Goal: Task Accomplishment & Management: Manage account settings

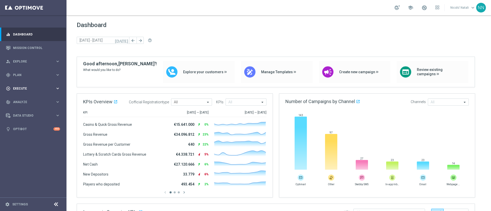
click at [22, 85] on div "play_circle_outline Execute keyboard_arrow_right" at bounding box center [33, 89] width 66 height 14
drag, startPoint x: 20, startPoint y: 71, endPoint x: 14, endPoint y: 74, distance: 6.7
click at [14, 74] on span "Plan" at bounding box center [34, 75] width 42 height 3
click at [17, 85] on link "Target Groups" at bounding box center [33, 86] width 40 height 4
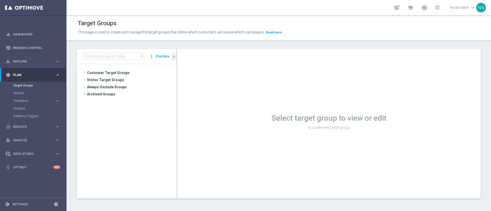
drag, startPoint x: 100, startPoint y: 56, endPoint x: 88, endPoint y: 53, distance: 12.5
drag, startPoint x: 88, startPoint y: 53, endPoint x: 86, endPoint y: 57, distance: 4.8
click at [86, 57] on input at bounding box center [114, 56] width 62 height 7
paste input "Active BETTING nosaldo GGRnb > 20 L2W mode H-M TOP"
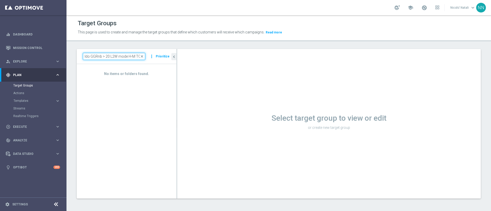
click at [108, 57] on input "Active BETTING nosaldo GGRnb > 20 L2W mode H-M TOP" at bounding box center [114, 56] width 62 height 7
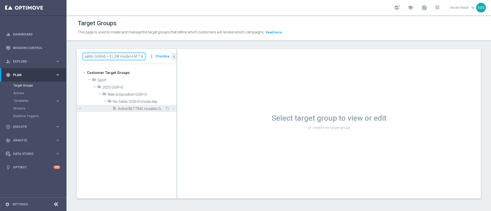
type input "Active BETTING nosaldo GGRnb > 0 L2W mode H-M TOP"
click at [148, 110] on span "Active BETTING nosaldo GGRnb > 0 L2W mode H-M TOP" at bounding box center [141, 109] width 47 height 4
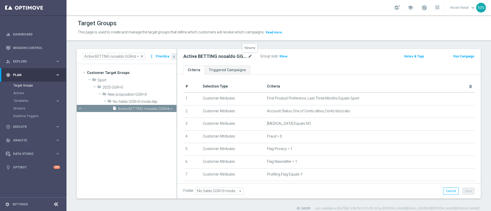
click at [249, 57] on icon "mode_edit" at bounding box center [250, 56] width 5 height 6
click at [257, 66] on ul "Criteria Triggered Campaigns" at bounding box center [328, 70] width 303 height 9
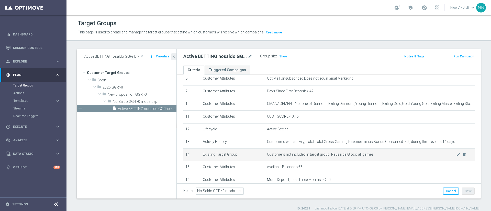
scroll to position [108, 0]
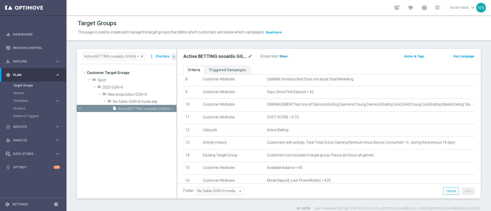
click at [282, 54] on h3 "Show" at bounding box center [283, 57] width 9 height 6
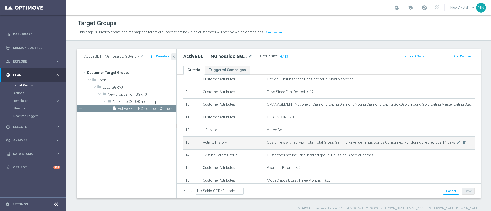
scroll to position [109, 0]
click at [456, 144] on icon "mode_edit" at bounding box center [458, 142] width 4 height 4
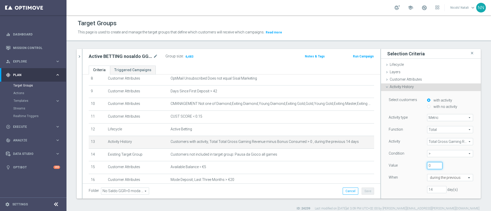
click at [427, 166] on input "0" at bounding box center [434, 165] width 15 height 7
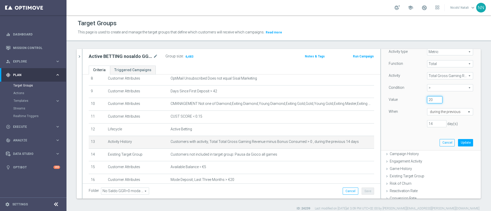
scroll to position [73, 0]
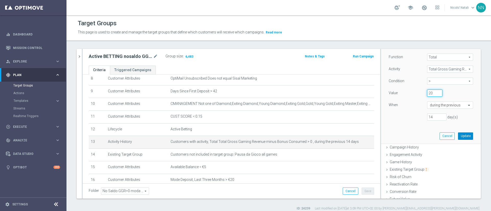
type input "20"
click at [458, 138] on button "Update" at bounding box center [465, 136] width 15 height 7
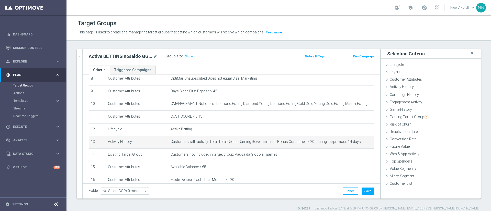
scroll to position [0, 0]
click at [187, 57] on span "Show" at bounding box center [189, 57] width 8 height 4
click at [356, 144] on icon "mode_edit" at bounding box center [358, 142] width 4 height 4
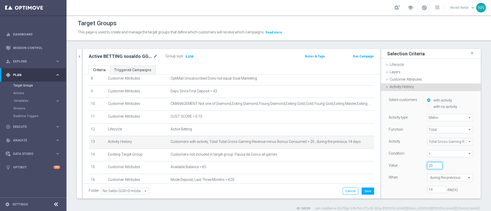
click at [427, 165] on input "20" at bounding box center [434, 165] width 15 height 7
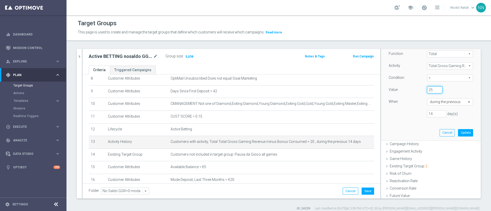
scroll to position [76, 0]
type input "25"
click at [458, 134] on button "Update" at bounding box center [465, 132] width 15 height 7
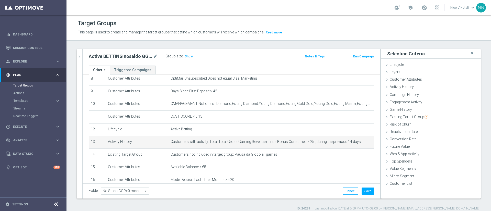
scroll to position [0, 0]
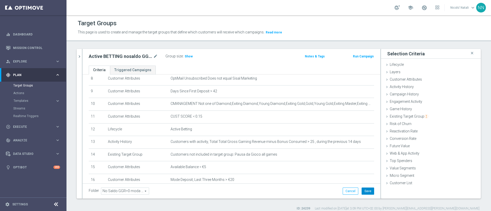
click at [365, 190] on button "Save" at bounding box center [368, 191] width 13 height 7
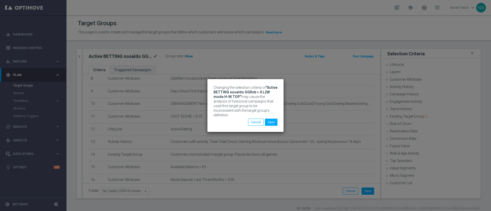
click at [185, 56] on div "Changing the selection criteria of "Active BETTING nosaldo GGRnb > 0 L2W mode H…" at bounding box center [245, 105] width 491 height 211
click at [273, 119] on button "Save" at bounding box center [271, 122] width 13 height 7
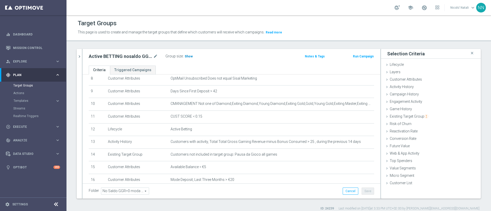
click at [191, 57] on span "Show" at bounding box center [189, 57] width 8 height 4
click at [158, 56] on div "Active BETTING nosaldo GGRnb > 0 L2W mode H-M TOP mode_edit" at bounding box center [127, 56] width 77 height 7
click at [155, 55] on icon "mode_edit" at bounding box center [155, 56] width 5 height 6
click at [125, 57] on input "Active BETTING nosaldo GGRnb > 0 L2W mode H-M TOP" at bounding box center [123, 56] width 69 height 7
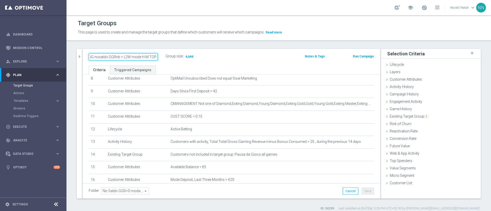
scroll to position [0, 20]
type input "Active BETTING nosaldo GGRnb > 25 L2W mode H-M TOP"
click at [154, 55] on icon "mode_edit" at bounding box center [155, 56] width 5 height 6
click at [78, 58] on icon "chevron_right" at bounding box center [79, 56] width 5 height 5
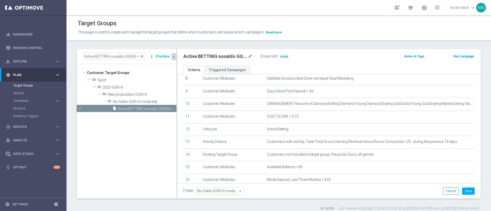
click at [144, 56] on span "close" at bounding box center [142, 56] width 4 height 4
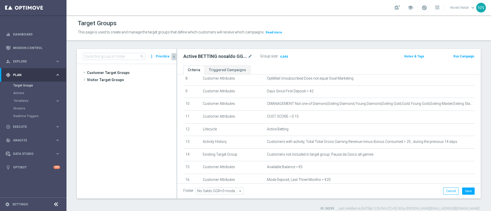
scroll to position [225, 0]
click at [122, 55] on input at bounding box center [114, 56] width 62 height 7
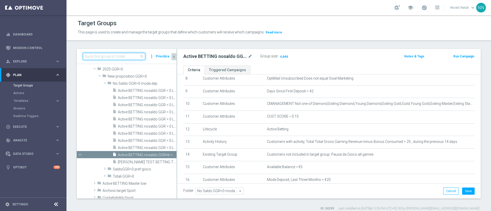
paste input "Active BETTING TOTALI nosaldo GGRnb > 50 L2W Mode L"
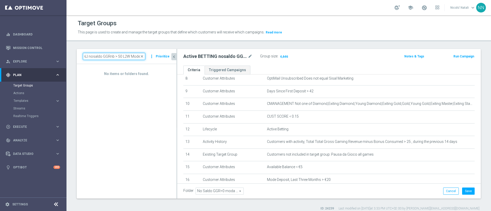
click at [120, 56] on input "Active BETTING TOTALI nosaldo GGRnb > 50 L2W Mode L" at bounding box center [114, 56] width 62 height 7
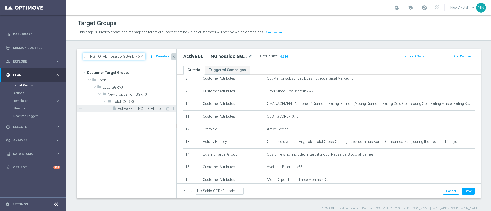
type input "Active BETTING TOTALI nosaldo GGRnb > 50"
click at [144, 106] on div "insert_drive_file Active BETTING TOTALI nosaldo GGRnb > 50 LM Mode L" at bounding box center [138, 108] width 52 height 7
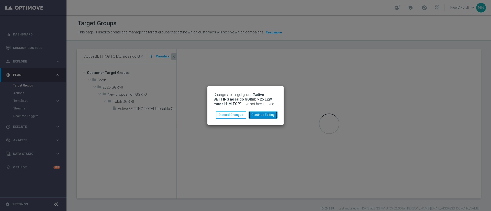
click at [274, 115] on button "Continue Editing" at bounding box center [263, 114] width 29 height 7
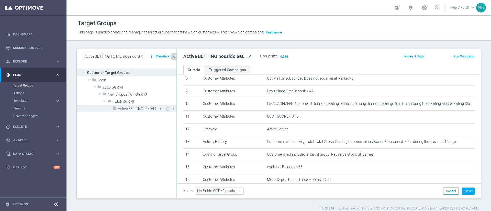
click at [155, 110] on span "Active BETTING TOTALI nosaldo GGRnb > 50 LM Mode L" at bounding box center [141, 109] width 47 height 4
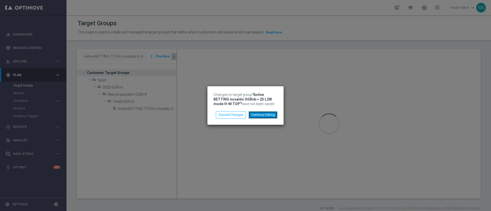
click at [262, 114] on button "Continue Editing" at bounding box center [263, 114] width 29 height 7
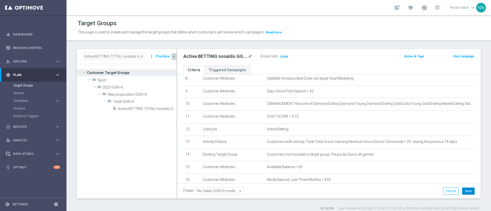
click at [465, 190] on button "Save" at bounding box center [468, 191] width 13 height 7
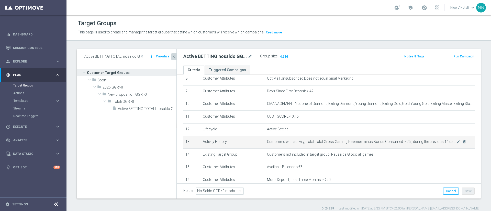
scroll to position [145, 0]
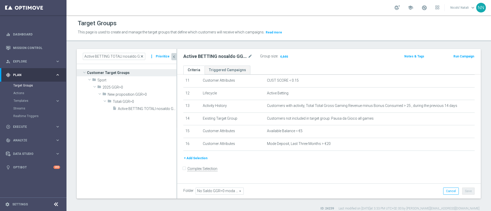
click at [142, 57] on span "close" at bounding box center [142, 56] width 4 height 4
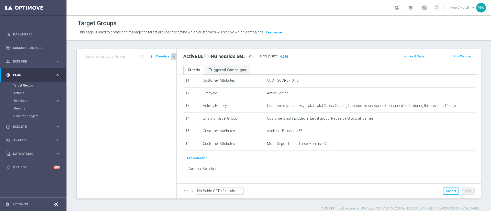
scroll to position [225, 0]
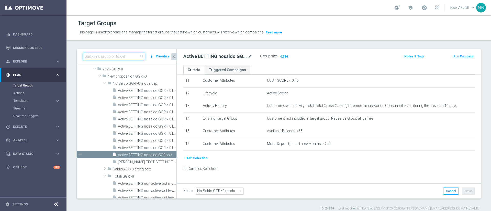
click at [133, 56] on input at bounding box center [114, 56] width 62 height 7
paste input "Active BETTING TOTALI nosaldo GGRnb > 50 L2W Mode L"
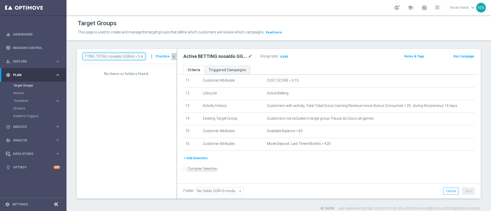
scroll to position [0, 14]
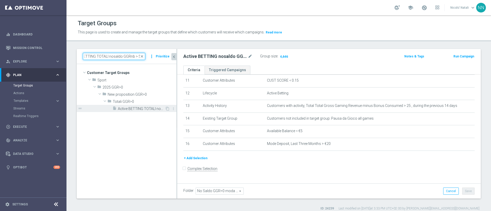
type input "Active BETTING TOTALI nosaldo GGRnb > 50"
click at [139, 108] on span "Active BETTING TOTALI nosaldo GGRnb > 50 LM Mode L" at bounding box center [141, 109] width 47 height 4
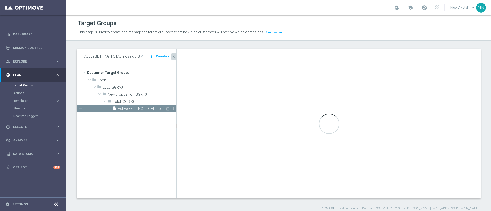
type input "Totali GGR>0"
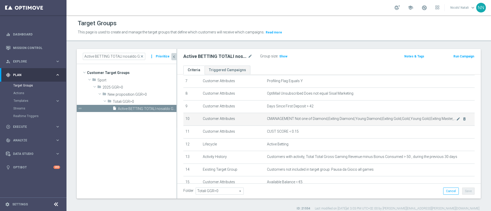
scroll to position [101, 0]
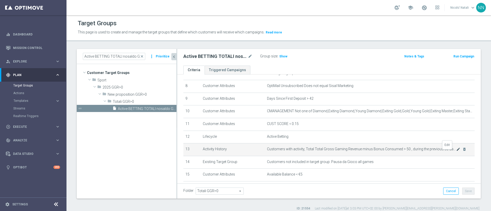
click at [456, 152] on icon "mode_edit" at bounding box center [458, 150] width 4 height 4
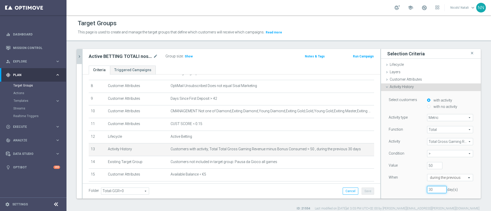
click at [427, 189] on input "30" at bounding box center [436, 189] width 19 height 7
type input "3"
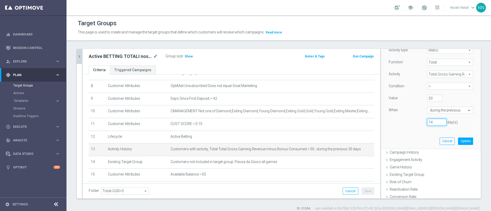
scroll to position [71, 0]
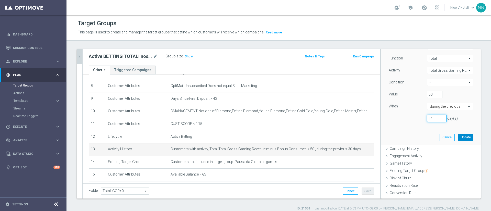
type input "14"
click at [458, 140] on button "Update" at bounding box center [465, 137] width 15 height 7
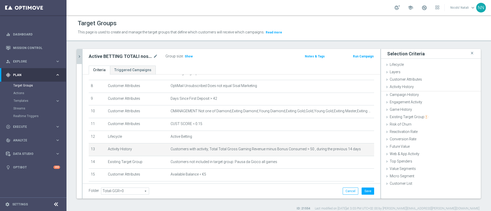
scroll to position [0, 0]
click at [365, 189] on button "Save" at bounding box center [368, 191] width 13 height 7
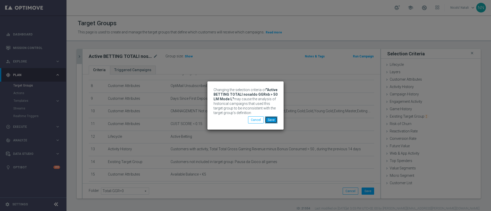
click at [277, 120] on button "Save" at bounding box center [271, 120] width 13 height 7
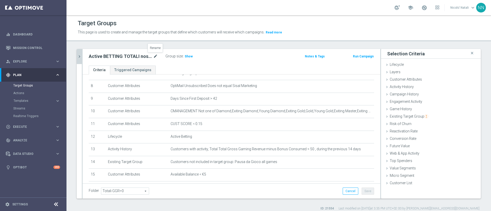
click at [153, 55] on icon "mode_edit" at bounding box center [155, 56] width 5 height 6
click at [143, 56] on input "Active BETTING TOTALI nosaldo GGRnb > 50 LM Mode L" at bounding box center [123, 56] width 69 height 7
type input "Active BETTING TOTALI nosaldo GGRnb > 50 L2W Mode L"
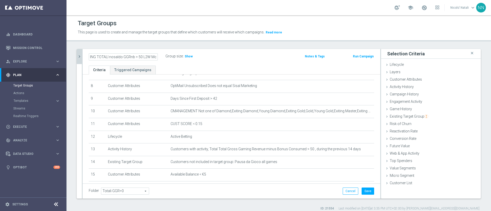
scroll to position [0, 0]
click at [188, 56] on span "Show" at bounding box center [189, 57] width 8 height 4
click at [78, 59] on icon "chevron_right" at bounding box center [79, 56] width 5 height 5
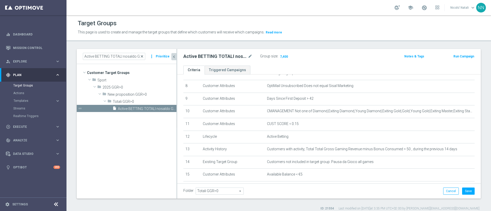
click at [143, 56] on span "close" at bounding box center [142, 56] width 4 height 4
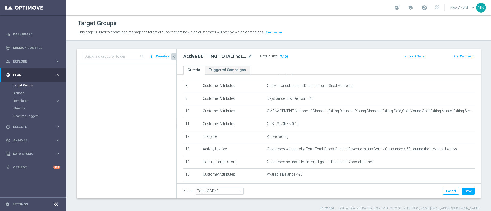
scroll to position [345, 0]
click at [119, 55] on input at bounding box center [114, 56] width 62 height 7
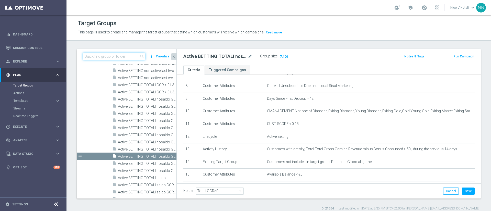
paste input "Active BETTING NON giocanti nazionali GGRnb>15/20 L2W"
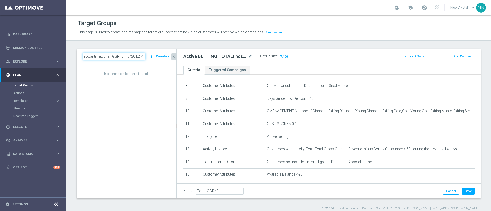
click at [132, 56] on input "Active BETTING NON giocanti nazionali GGRnb>15/20 L2W" at bounding box center [114, 56] width 62 height 7
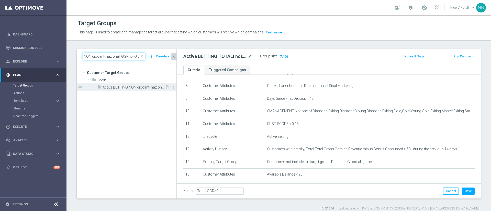
type input "Active BETTING NON giocanti nazionali GGRnb>0 L2W"
click at [137, 88] on span "Active BETTING NON giocanti nazionali GGRnb>0 L2W" at bounding box center [134, 87] width 62 height 4
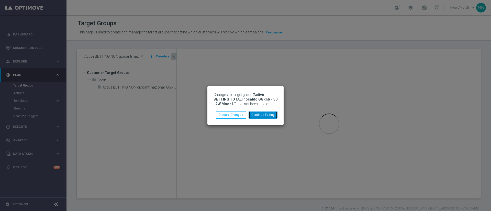
click at [266, 114] on button "Continue Editing" at bounding box center [263, 114] width 29 height 7
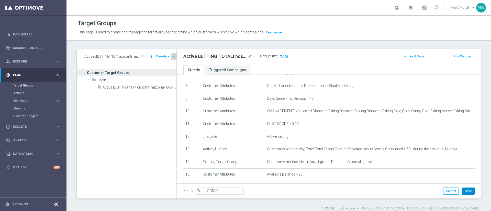
click at [464, 192] on button "Save" at bounding box center [468, 191] width 13 height 7
click at [144, 58] on span "close" at bounding box center [142, 56] width 4 height 4
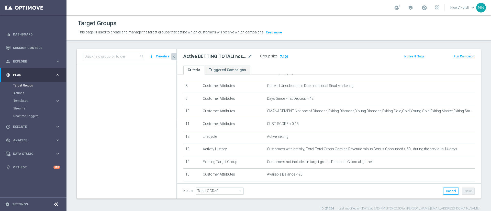
scroll to position [345, 0]
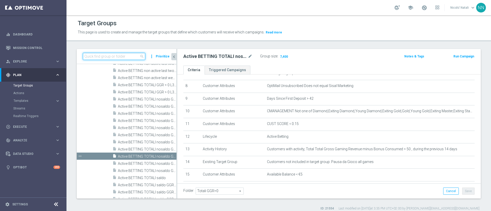
click at [128, 56] on input at bounding box center [114, 56] width 62 height 7
paste input "Active BETTING NON giocanti nazionali GGRnb>15/20 L2W"
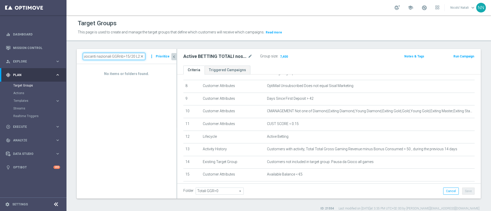
click at [132, 55] on input "Active BETTING NON giocanti nazionali GGRnb>15/20 L2W" at bounding box center [114, 56] width 62 height 7
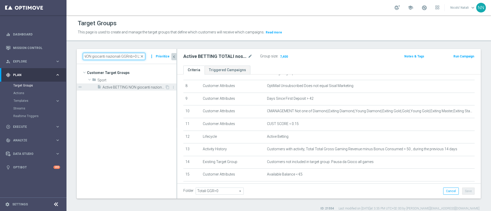
type input "Active BETTING NON giocanti nazionali GGRnb>0 L2W"
click at [141, 87] on span "Active BETTING NON giocanti nazionali GGRnb>0 L2W" at bounding box center [134, 87] width 62 height 4
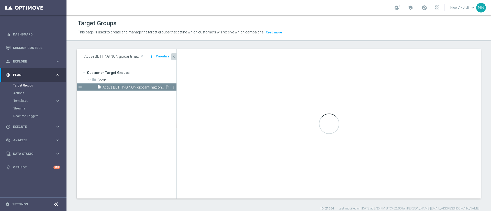
type input "Sport"
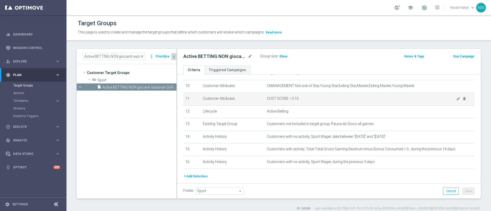
scroll to position [127, 0]
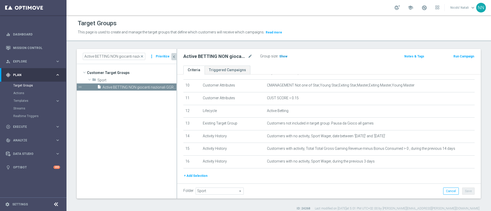
click at [285, 59] on h3 "Show" at bounding box center [283, 57] width 9 height 6
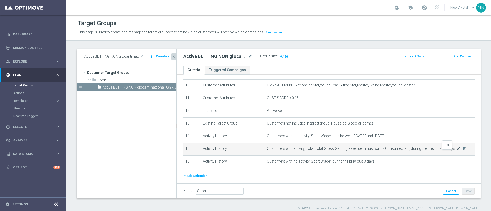
click at [456, 151] on icon "mode_edit" at bounding box center [458, 149] width 4 height 4
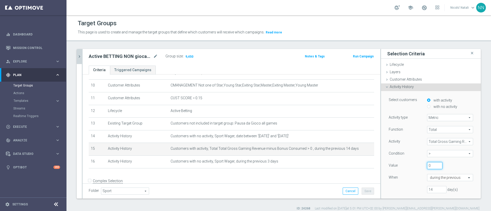
click at [427, 165] on input "0" at bounding box center [434, 165] width 15 height 7
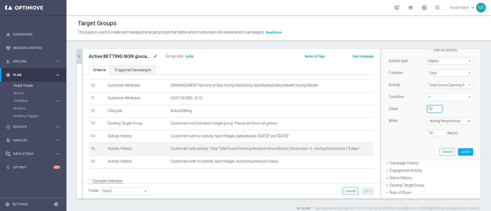
scroll to position [61, 0]
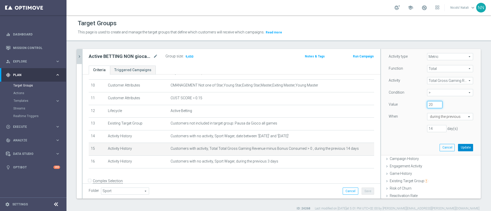
type input "20"
click at [458, 149] on button "Update" at bounding box center [465, 147] width 15 height 7
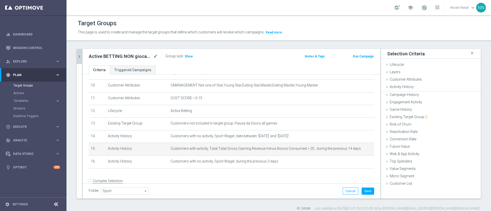
scroll to position [0, 0]
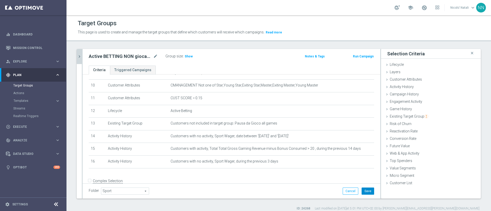
click at [362, 189] on button "Save" at bounding box center [368, 191] width 13 height 7
click at [191, 57] on span "Show" at bounding box center [189, 57] width 8 height 4
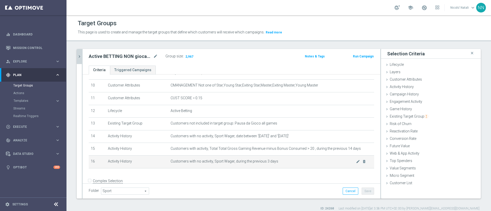
scroll to position [139, 0]
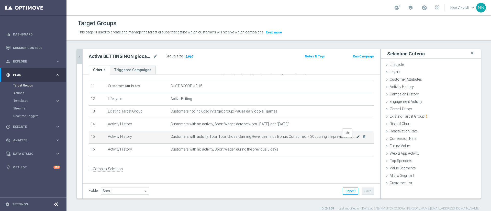
click at [356, 139] on icon "mode_edit" at bounding box center [358, 137] width 4 height 4
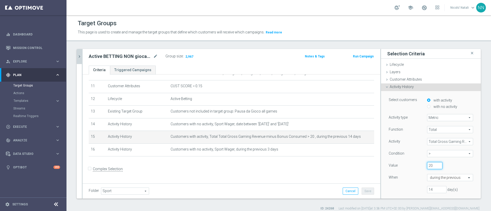
click at [427, 165] on input "20" at bounding box center [434, 165] width 15 height 7
type input "2"
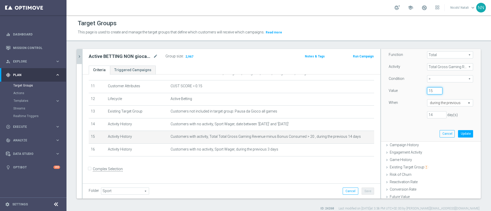
scroll to position [75, 0]
type input "15"
click at [458, 133] on button "Update" at bounding box center [465, 133] width 15 height 7
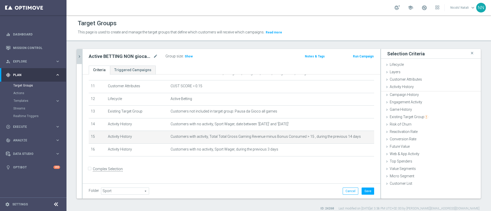
scroll to position [0, 0]
click at [362, 193] on button "Save" at bounding box center [368, 191] width 13 height 7
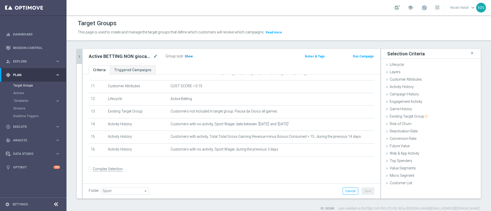
click at [187, 56] on span "Show" at bounding box center [189, 57] width 8 height 4
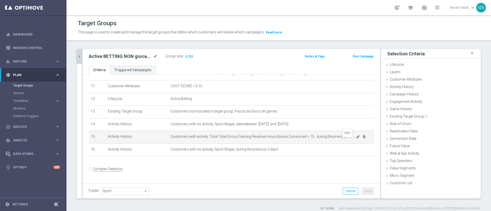
click at [356, 139] on icon "mode_edit" at bounding box center [358, 137] width 4 height 4
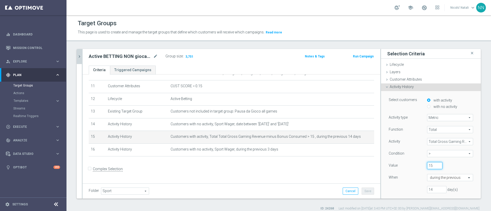
click at [427, 164] on input "15" at bounding box center [434, 165] width 15 height 7
type input "10"
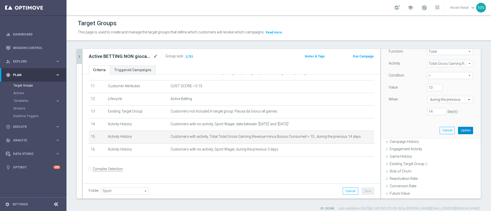
click at [458, 130] on button "Update" at bounding box center [465, 130] width 15 height 7
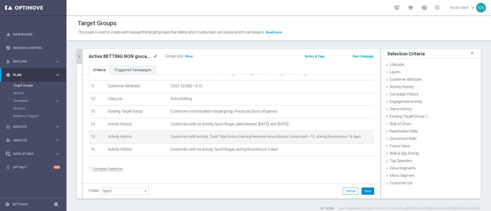
click at [363, 192] on button "Save" at bounding box center [368, 191] width 13 height 7
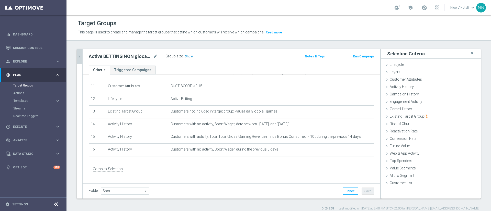
click at [186, 57] on span "Show" at bounding box center [189, 57] width 8 height 4
click at [80, 59] on button "chevron_right" at bounding box center [79, 56] width 5 height 15
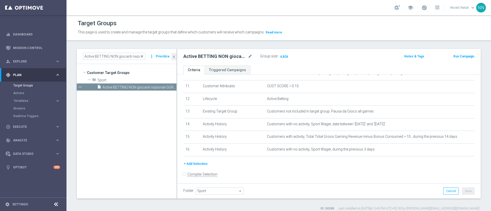
click at [142, 56] on span "close" at bounding box center [142, 56] width 4 height 4
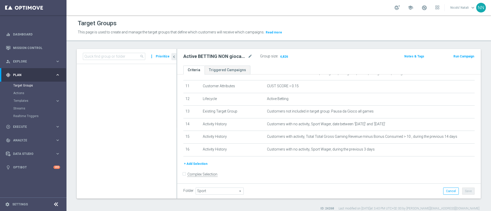
scroll to position [471, 0]
click at [124, 57] on input at bounding box center [114, 56] width 62 height 7
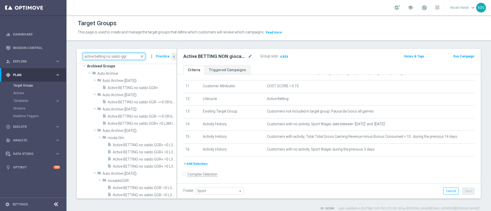
scroll to position [0, 0]
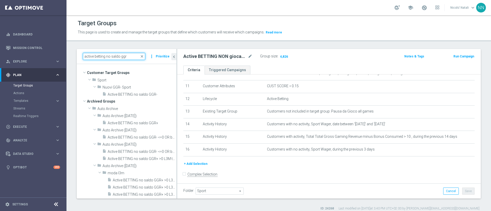
click at [120, 56] on input "active betting no saldo ggr" at bounding box center [114, 56] width 62 height 7
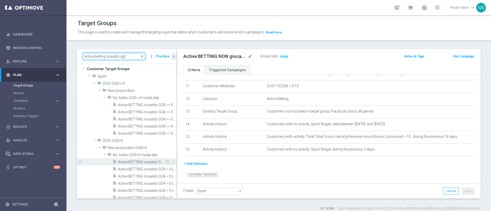
scroll to position [3, 0]
type input "active betting nosaldo ggr"
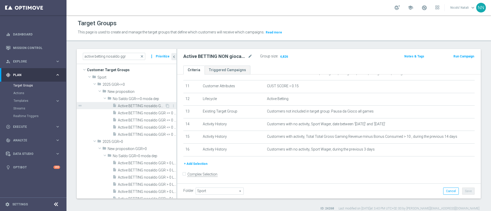
click at [146, 105] on span "Active BETTING nosaldo GGR <= 0 L3M" at bounding box center [141, 106] width 47 height 4
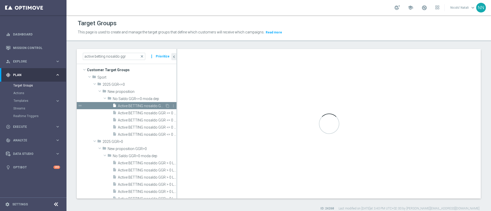
type input "No Saldo GGR<=0 moda dep"
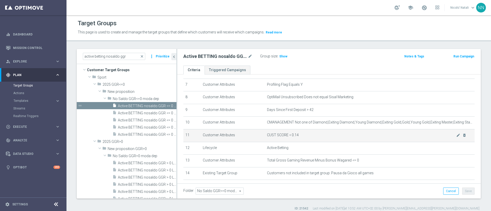
scroll to position [88, 0]
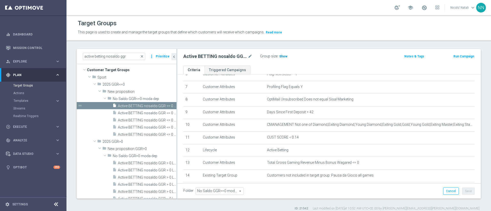
click at [282, 56] on span "Show" at bounding box center [283, 57] width 8 height 4
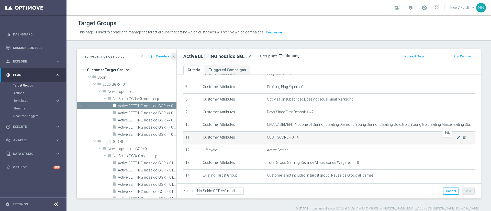
click at [456, 140] on icon "mode_edit" at bounding box center [458, 138] width 4 height 4
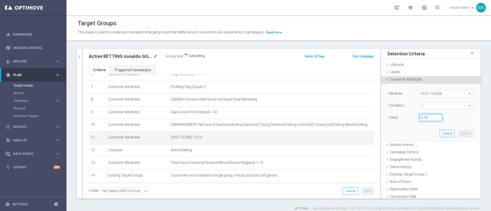
click at [422, 116] on input "0.14" at bounding box center [430, 117] width 23 height 7
type input "0.15"
click at [458, 135] on button "Update" at bounding box center [465, 133] width 15 height 7
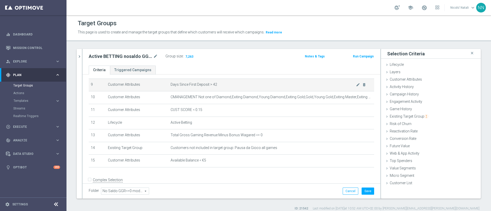
scroll to position [126, 0]
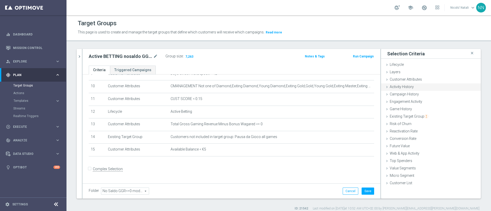
click at [401, 85] on span "Activity History" at bounding box center [402, 87] width 24 height 4
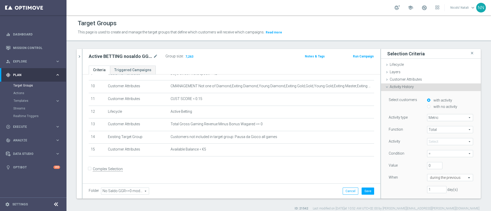
click at [428, 142] on span at bounding box center [450, 142] width 46 height 7
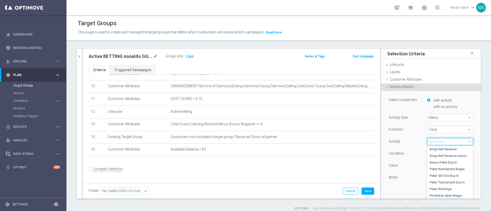
click at [428, 142] on input "search" at bounding box center [450, 141] width 46 height 7
type input "with"
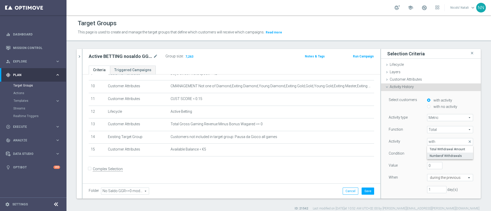
click at [431, 155] on span "Numberof Withdrawals" at bounding box center [450, 156] width 41 height 4
type input "Numberof Withdrawals"
click at [429, 154] on span "=" at bounding box center [450, 154] width 46 height 7
click at [430, 173] on span ">" at bounding box center [450, 175] width 41 height 4
type input ">"
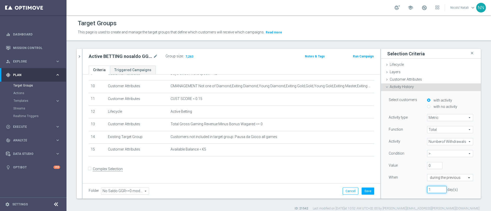
click at [427, 189] on input "1" at bounding box center [436, 189] width 19 height 7
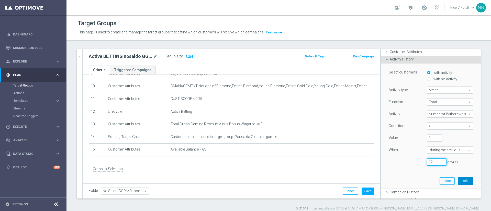
type input "12"
click at [458, 180] on button "Add" at bounding box center [465, 181] width 15 height 7
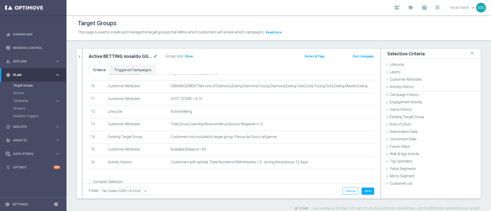
scroll to position [0, 0]
click at [188, 55] on span "Show" at bounding box center [189, 57] width 8 height 4
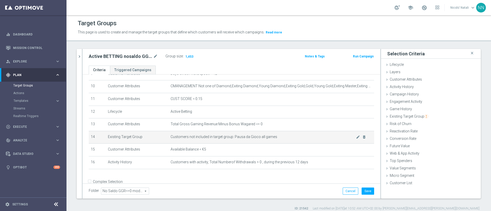
scroll to position [139, 0]
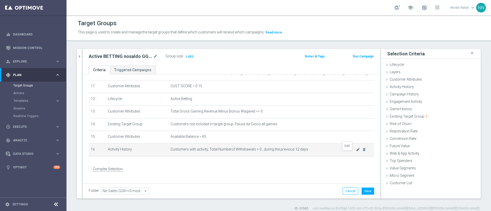
click at [356, 152] on icon "mode_edit" at bounding box center [358, 150] width 4 height 4
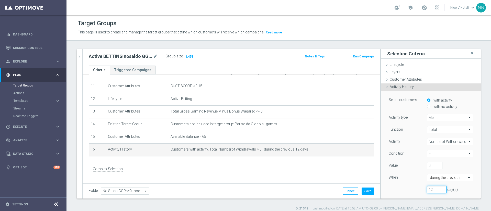
click at [427, 190] on input "12" at bounding box center [436, 189] width 19 height 7
type input "1"
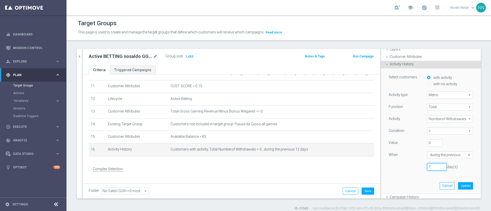
scroll to position [23, 0]
type input "7"
click at [458, 188] on button "Update" at bounding box center [465, 185] width 15 height 7
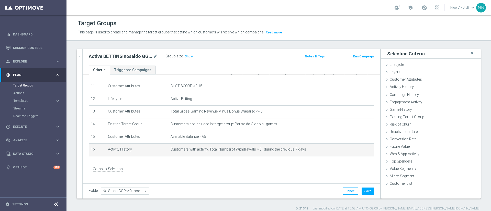
scroll to position [0, 0]
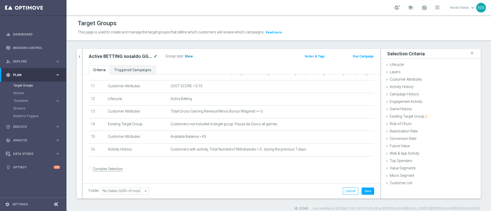
click at [192, 55] on h3 "Show" at bounding box center [188, 57] width 9 height 6
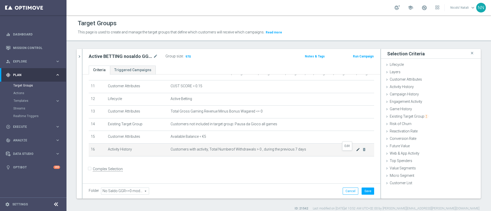
click at [356, 152] on icon "mode_edit" at bounding box center [358, 150] width 4 height 4
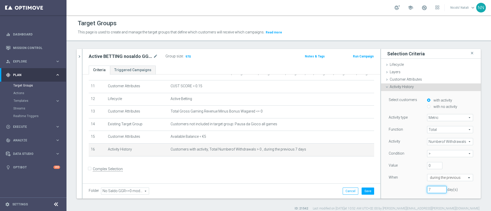
click at [427, 188] on input "7" at bounding box center [436, 189] width 19 height 7
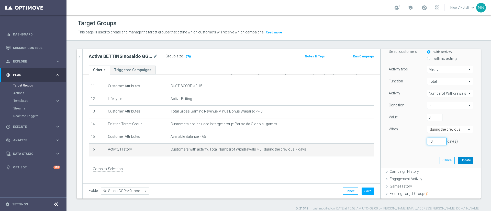
type input "10"
click at [458, 161] on button "Update" at bounding box center [465, 160] width 15 height 7
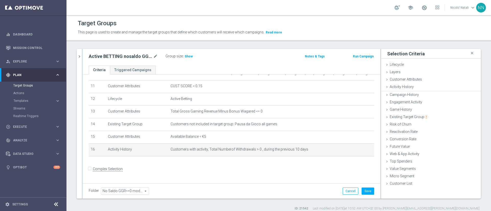
scroll to position [0, 0]
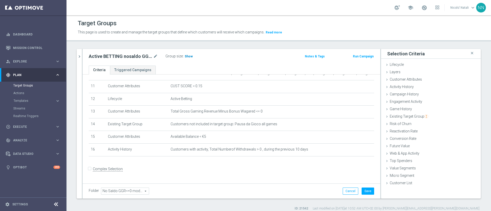
click at [187, 57] on span "Show" at bounding box center [189, 57] width 8 height 4
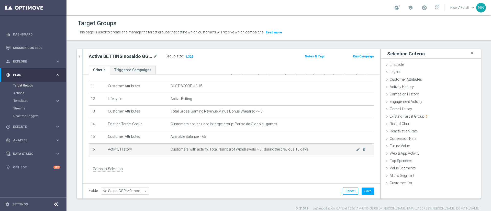
click at [356, 152] on div "mode_edit delete_forever" at bounding box center [361, 150] width 10 height 4
click at [362, 152] on icon "delete_forever" at bounding box center [364, 150] width 4 height 4
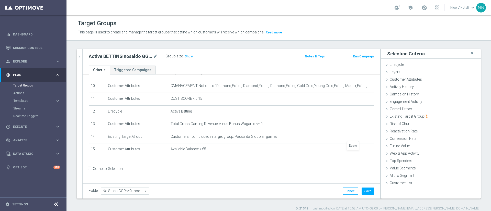
scroll to position [126, 0]
click at [80, 57] on icon "chevron_right" at bounding box center [79, 56] width 5 height 5
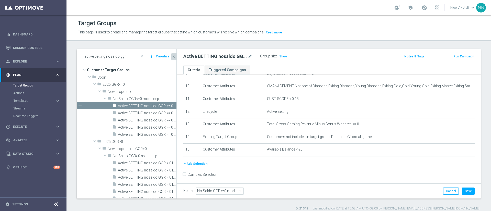
scroll to position [132, 0]
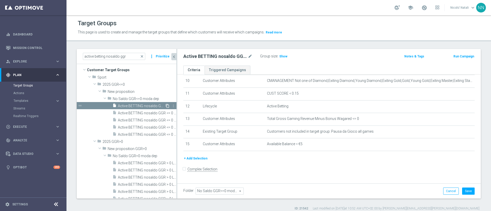
click at [165, 105] on icon "content_copy" at bounding box center [167, 106] width 4 height 4
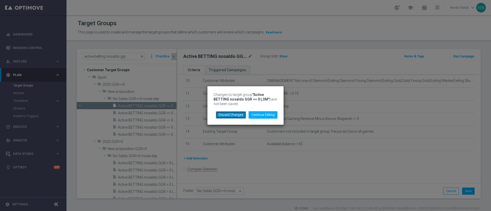
click at [233, 117] on button "Discard Changes" at bounding box center [231, 114] width 30 height 7
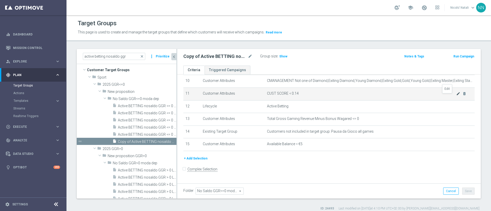
click at [456, 96] on icon "mode_edit" at bounding box center [458, 94] width 4 height 4
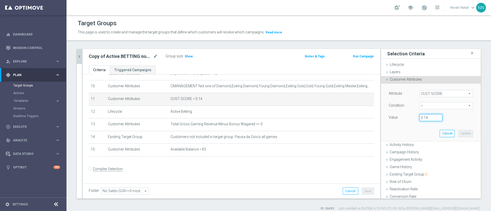
click at [421, 116] on input "0.14" at bounding box center [430, 117] width 23 height 7
type input "0.15"
click at [458, 131] on button "Update" at bounding box center [465, 133] width 15 height 7
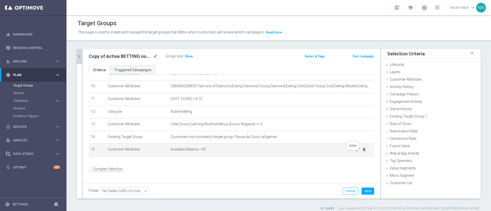
click at [362, 152] on icon "delete_forever" at bounding box center [364, 150] width 4 height 4
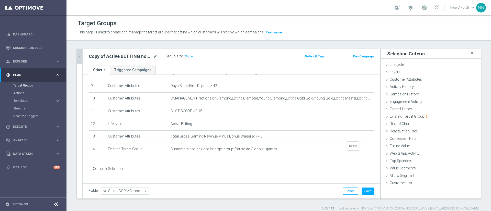
scroll to position [113, 0]
click at [188, 57] on span "Show" at bounding box center [189, 57] width 8 height 4
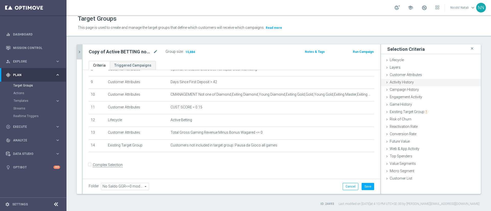
click at [402, 84] on span "Activity History" at bounding box center [402, 82] width 24 height 4
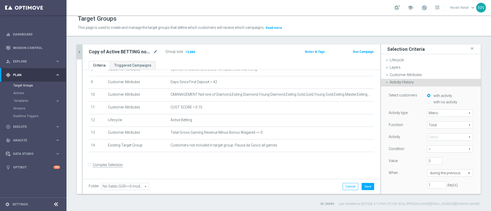
click at [427, 137] on span at bounding box center [450, 137] width 46 height 7
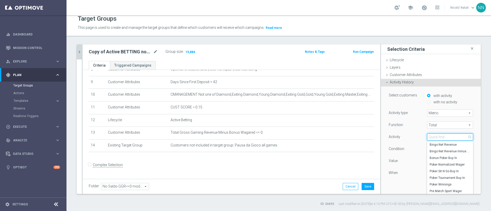
click at [427, 137] on input "search" at bounding box center [450, 137] width 46 height 7
type input "with"
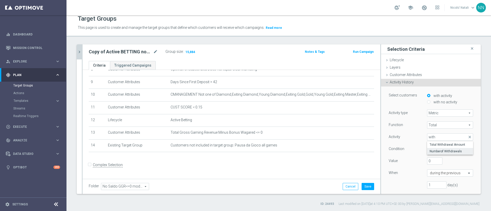
click at [430, 150] on span "Numberof Withdrawals" at bounding box center [450, 152] width 41 height 4
type input "Numberof Withdrawals"
click at [427, 150] on span "=" at bounding box center [450, 149] width 46 height 7
click at [430, 170] on span ">" at bounding box center [450, 170] width 41 height 4
type input ">"
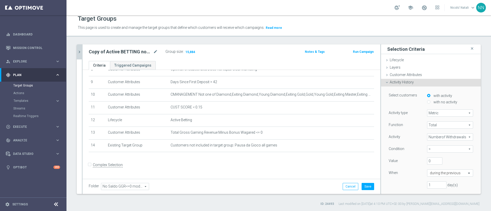
scroll to position [30, 0]
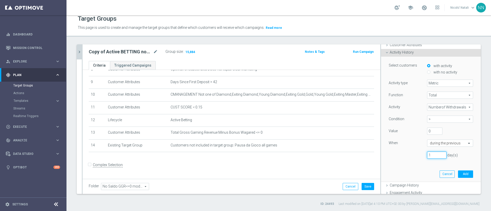
click at [427, 154] on input "1" at bounding box center [436, 155] width 19 height 7
type input "7"
type input "10"
click at [458, 172] on button "Add" at bounding box center [465, 174] width 15 height 7
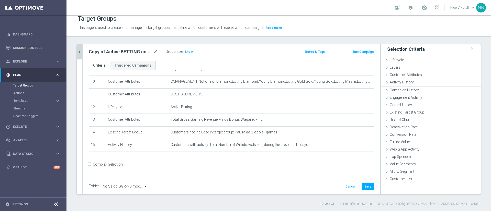
scroll to position [0, 0]
click at [187, 55] on div "Group size : Show" at bounding box center [190, 51] width 51 height 7
click at [187, 53] on span "Show" at bounding box center [189, 52] width 8 height 4
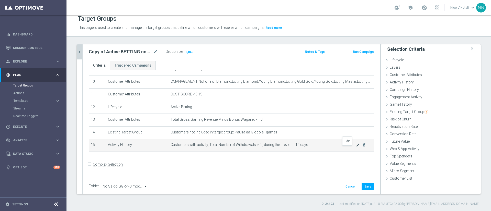
click at [356, 147] on icon "mode_edit" at bounding box center [358, 145] width 4 height 4
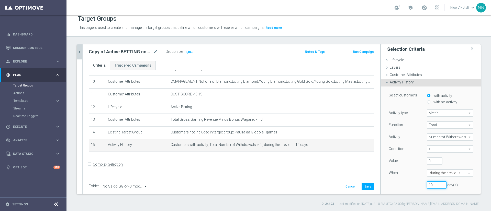
click at [429, 185] on input "10" at bounding box center [436, 185] width 19 height 7
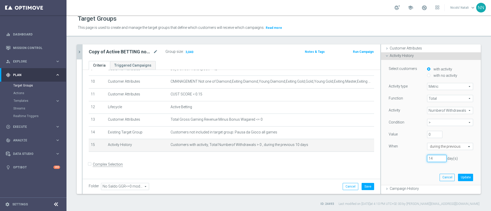
scroll to position [27, 0]
type input "14"
click at [453, 173] on div "Select customers with activity with no activity Activity type Metric Metric arr…" at bounding box center [431, 122] width 92 height 125
click at [458, 176] on button "Update" at bounding box center [465, 177] width 15 height 7
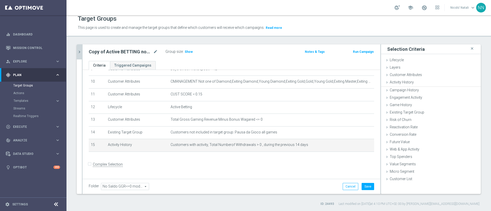
scroll to position [0, 0]
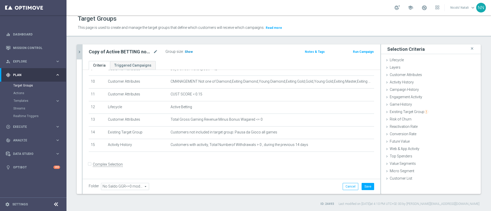
click at [190, 51] on span "Show" at bounding box center [189, 52] width 8 height 4
click at [157, 53] on icon "mode_edit" at bounding box center [155, 52] width 5 height 6
click at [102, 52] on input "Copy of Active BETTING nosaldo GGR <= 0 L3M" at bounding box center [123, 52] width 69 height 7
drag, startPoint x: 102, startPoint y: 52, endPoint x: 80, endPoint y: 52, distance: 22.5
click at [80, 52] on as-split "active betting nosaldo ggr close more_vert Prioritize Customer Target Groups li…" at bounding box center [279, 119] width 404 height 150
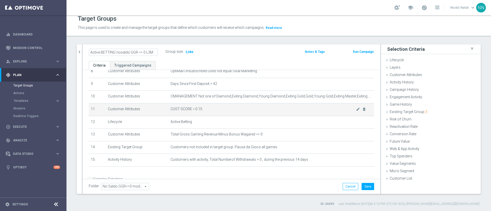
scroll to position [113, 0]
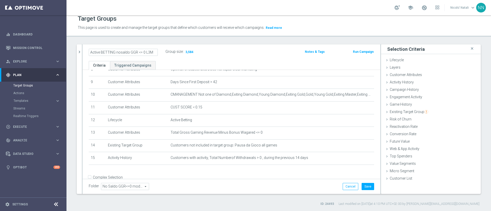
click at [152, 52] on input "Active BETTING nosaldo GGR <= 0 L3M" at bounding box center [123, 52] width 69 height 7
type input "Active BETTING nosaldo GGR <= 0 L2W WIHTDRAWAL>0"
click at [157, 51] on icon "mode_edit" at bounding box center [155, 52] width 5 height 6
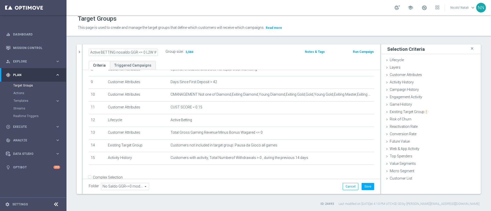
click at [157, 51] on input "Active BETTING nosaldo GGR <= 0 L2W WIHTDRAWAL>0" at bounding box center [123, 52] width 69 height 7
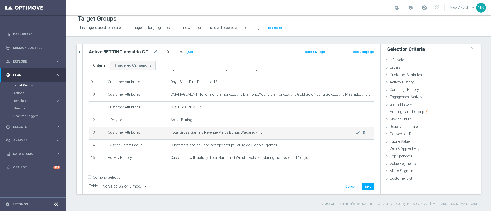
click at [344, 135] on span "Total Gross Gaming Revenue Minus Bonus Wagared <= 0" at bounding box center [263, 133] width 185 height 4
click at [356, 135] on icon "mode_edit" at bounding box center [358, 133] width 4 height 4
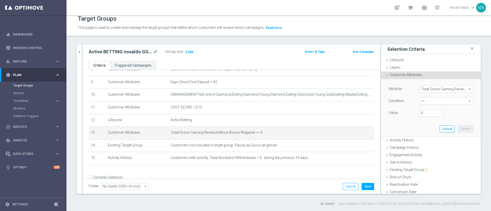
click at [420, 88] on span "Total Gross Gaming Revenue Minus Bonus Wagared" at bounding box center [446, 89] width 53 height 7
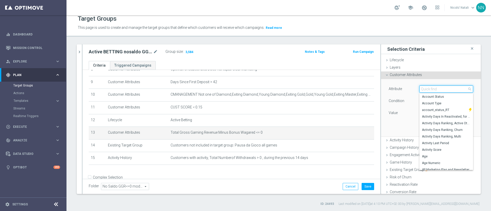
click at [420, 88] on input "search" at bounding box center [446, 89] width 54 height 7
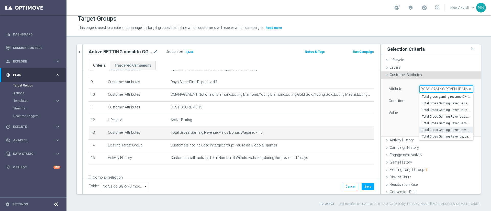
scroll to position [0, 20]
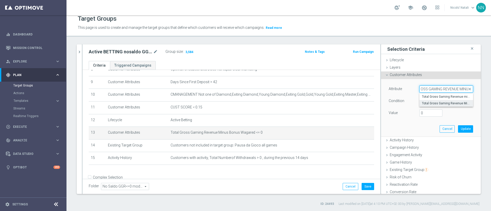
type input "TOTAL GROSS GAMING REVENUE MINU"
click at [432, 104] on span "Total Gross Gaming Revenue Minus Bonus Wagared" at bounding box center [446, 104] width 49 height 4
click at [424, 102] on span "<=" at bounding box center [446, 101] width 53 height 7
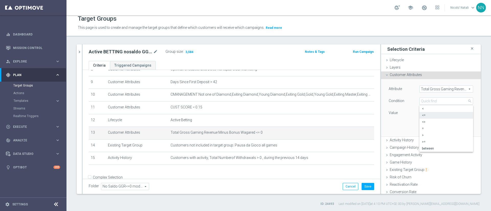
click at [390, 123] on div "Attribute Total Gross Gaming Revenue Minus Bonus Wagared Total Gross Gaming Rev…" at bounding box center [431, 107] width 92 height 57
click at [458, 128] on button "Update" at bounding box center [465, 129] width 15 height 7
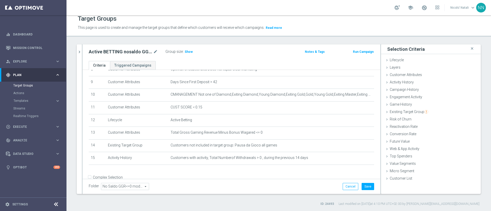
click at [158, 53] on div "Active BETTING nosaldo GGR <= 0 L2W WIHTDRAWAL>0 mode_edit" at bounding box center [127, 51] width 77 height 7
click at [154, 51] on icon "mode_edit" at bounding box center [155, 52] width 5 height 6
click at [154, 51] on input "Active BETTING nosaldo GGR <= 0 L2W WIHTDRAWAL>0" at bounding box center [123, 52] width 69 height 7
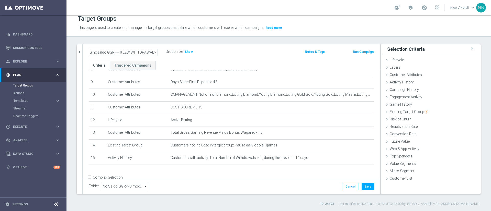
click at [128, 51] on input "Active BETTING nosaldo GGR <= 0 L2W WIHTDRAWAL>0" at bounding box center [123, 52] width 69 height 7
drag, startPoint x: 128, startPoint y: 51, endPoint x: 121, endPoint y: 51, distance: 7.2
click at [121, 51] on input "Active BETTING nosaldo GGR <= 0 L2W WIHTDRAWAL>0" at bounding box center [123, 52] width 69 height 7
type input "Active BETTING nosaldo GGR <= 0 WIHTDRAWAL>0L2W"
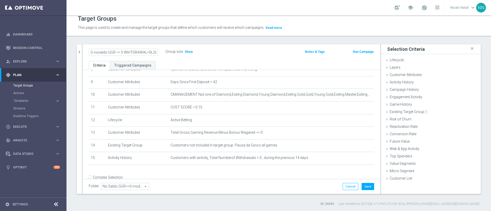
scroll to position [0, 0]
click at [153, 50] on icon "mode_edit" at bounding box center [155, 52] width 5 height 6
click at [153, 50] on input "Active BETTING nosaldo GGR <= 0 WIHTDRAWAL>0L2W" at bounding box center [123, 52] width 69 height 7
click at [156, 54] on icon "mode_edit" at bounding box center [155, 52] width 5 height 6
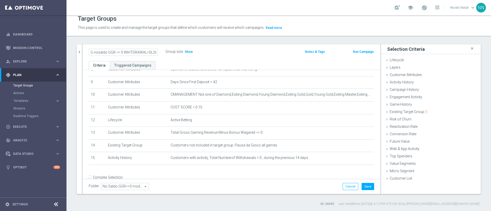
click at [131, 51] on input "Active BETTING nosaldo GGR <= 0 WIHTDRAWAL>0L2W" at bounding box center [123, 52] width 69 height 7
type input "Active BETTING nosaldo GGR <= 0 WITHDRAWAL>0L2W"
click at [363, 184] on button "Save" at bounding box center [368, 186] width 13 height 7
